Goal: Information Seeking & Learning: Learn about a topic

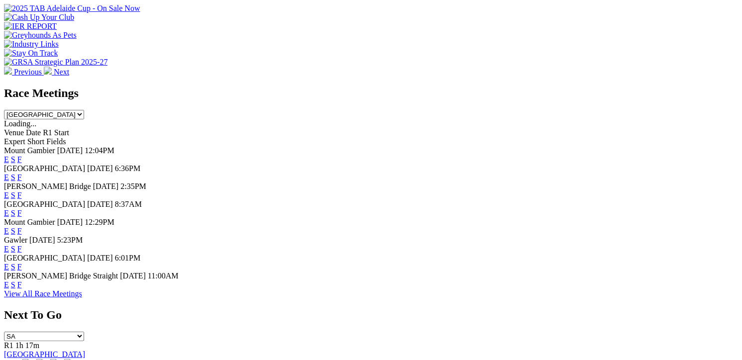
scroll to position [398, 0]
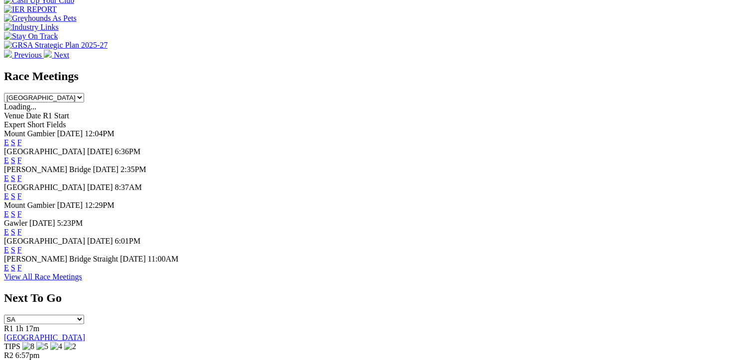
click at [22, 254] on link "F" at bounding box center [19, 250] width 4 height 8
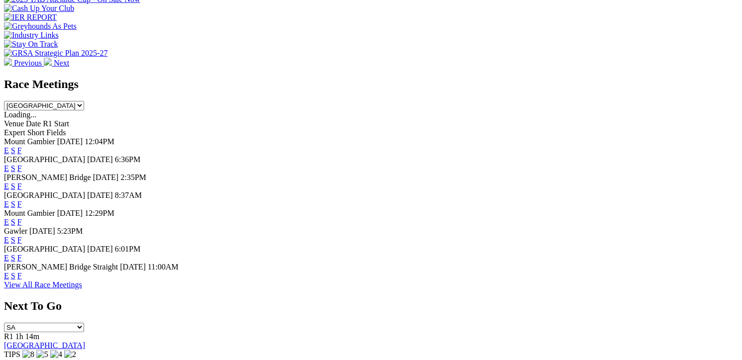
scroll to position [448, 0]
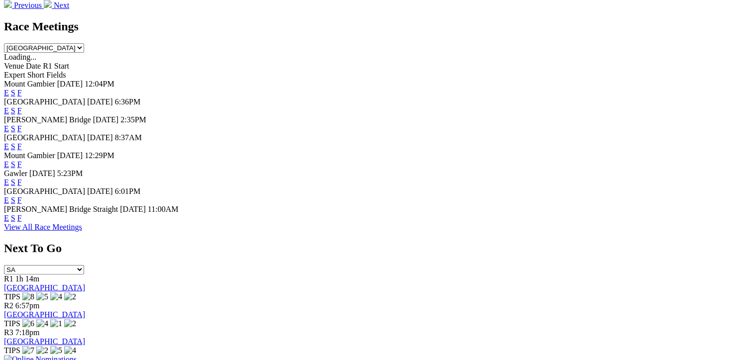
click at [22, 222] on link "F" at bounding box center [19, 218] width 4 height 8
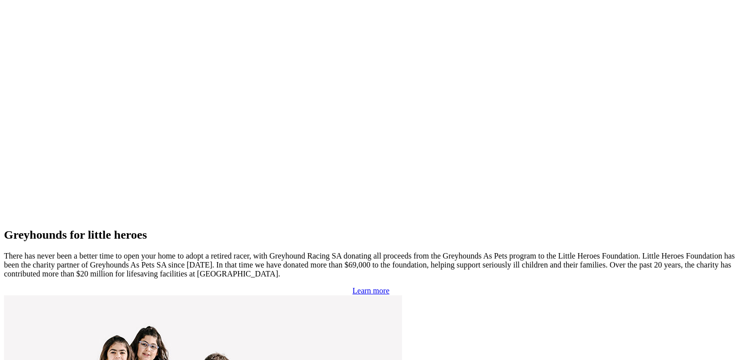
scroll to position [2253, 0]
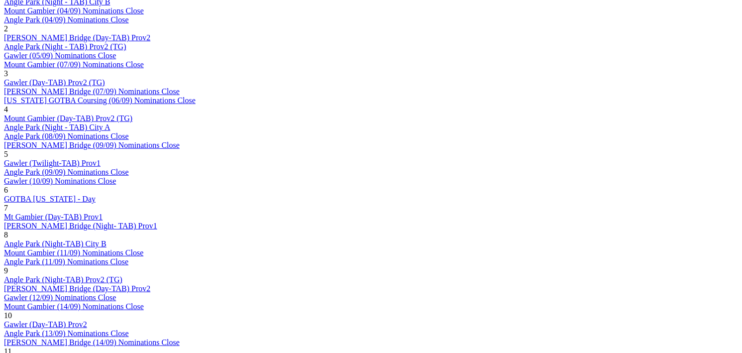
scroll to position [597, 0]
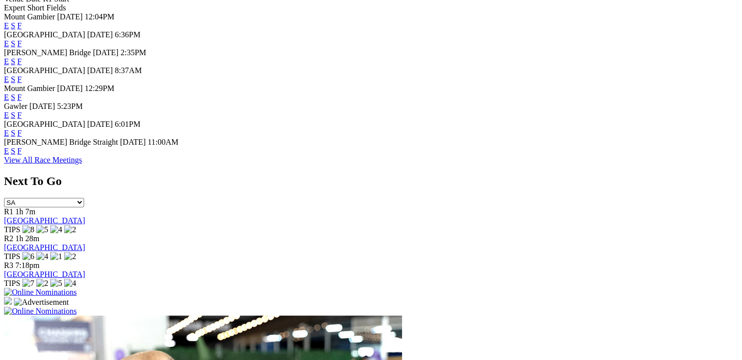
scroll to position [497, 0]
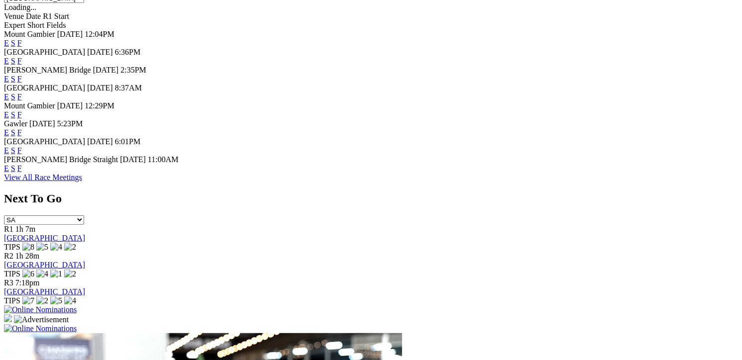
click at [22, 155] on link "F" at bounding box center [19, 150] width 4 height 8
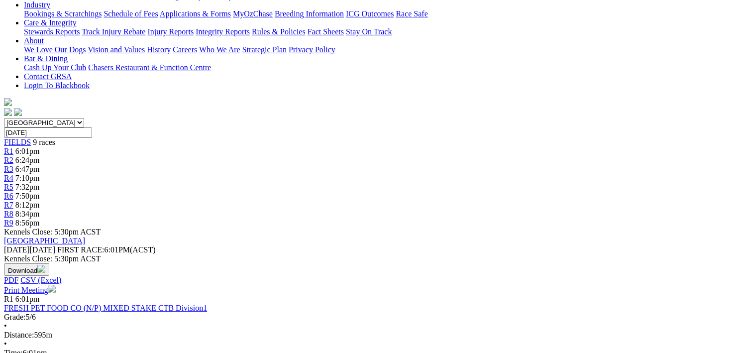
scroll to position [149, 0]
